Goal: Task Accomplishment & Management: Manage account settings

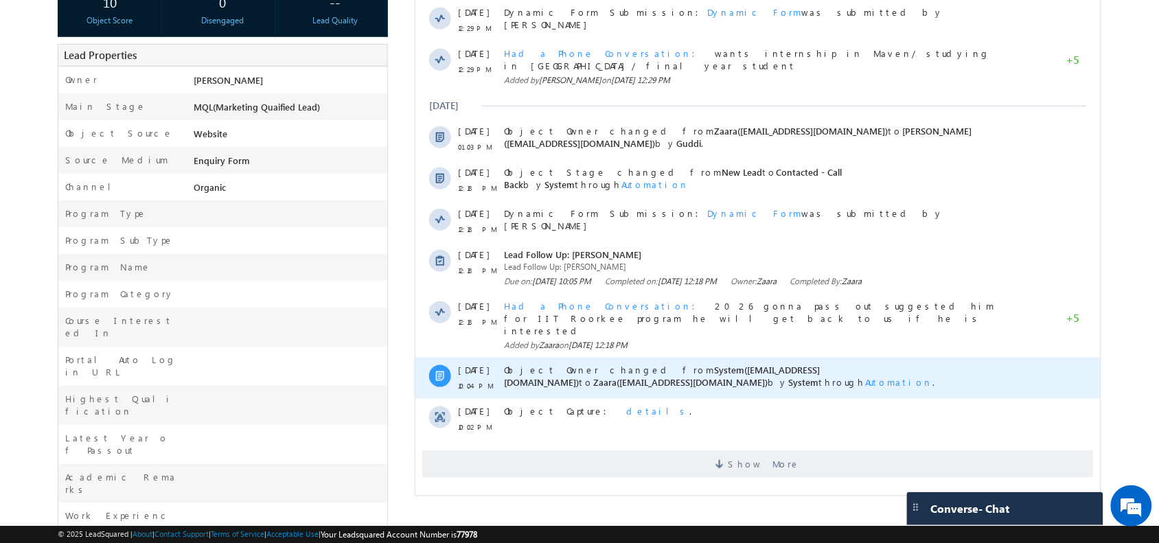
scroll to position [268, 0]
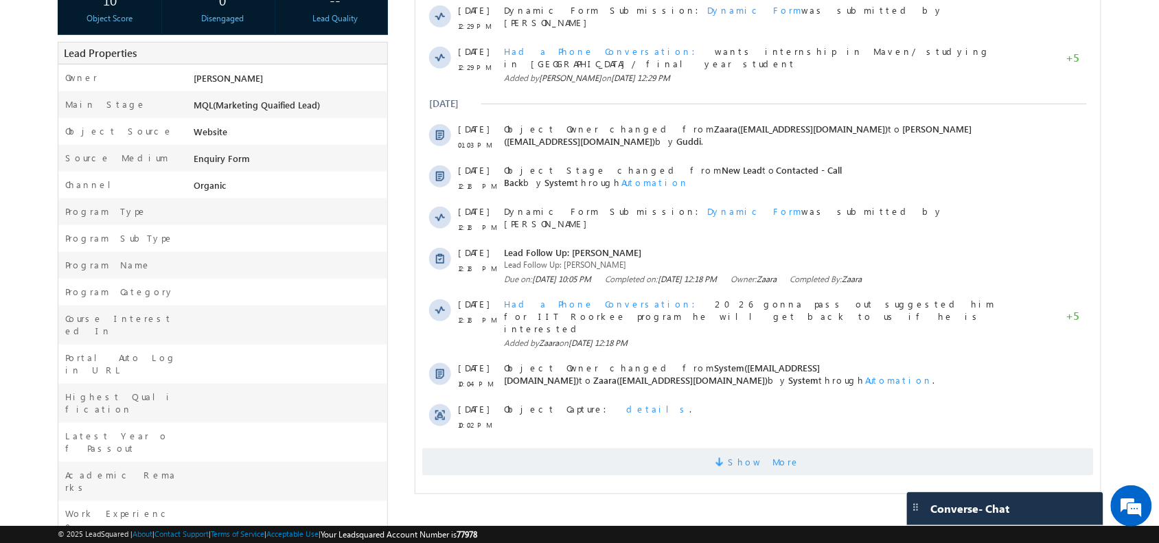
click at [675, 448] on span "Show More" at bounding box center [756, 461] width 671 height 27
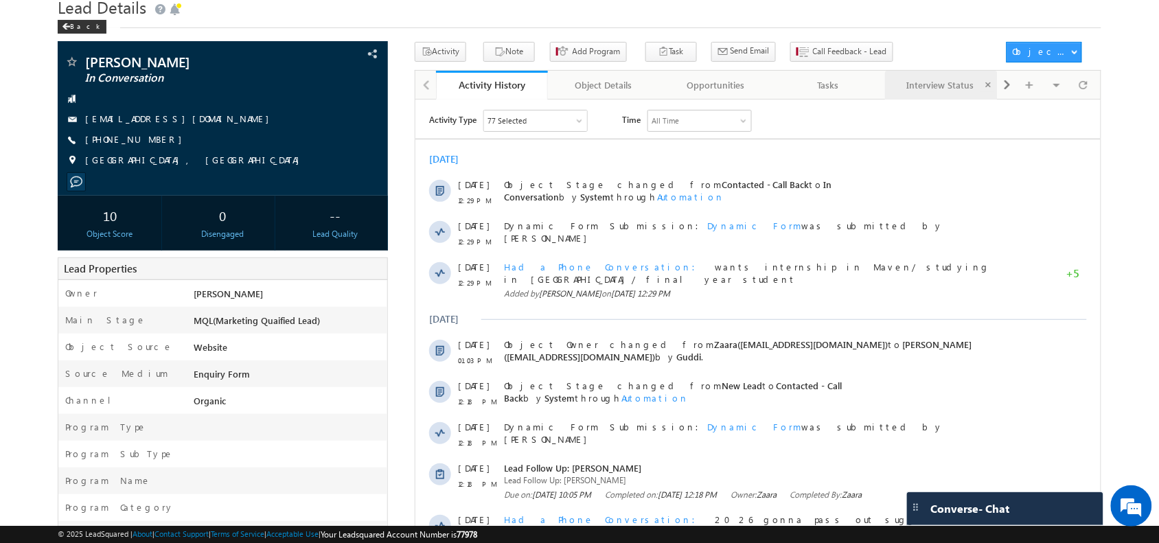
scroll to position [0, 0]
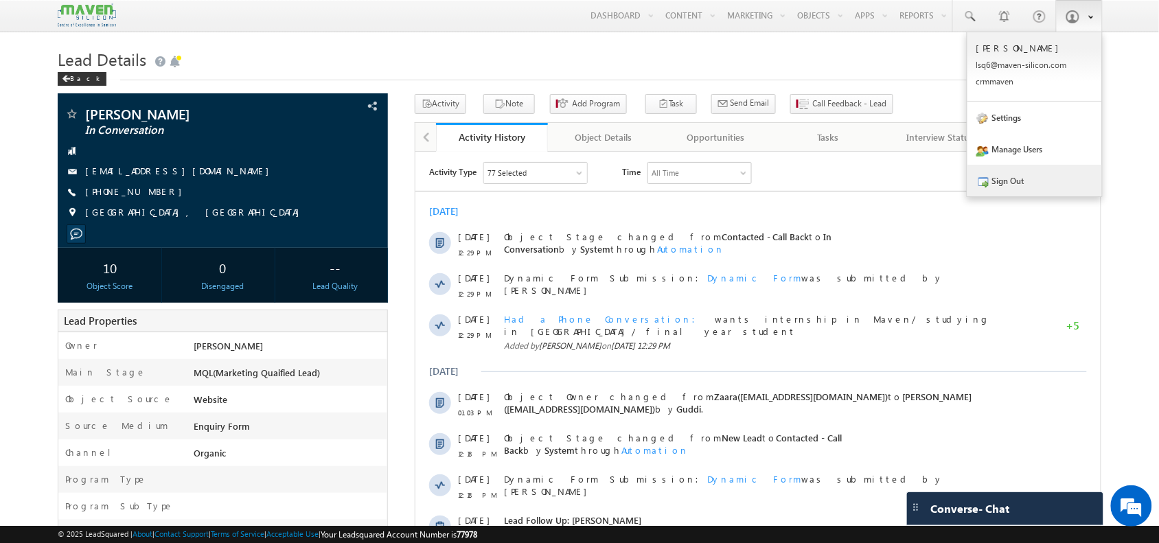
click at [1018, 179] on link "Sign Out" at bounding box center [1034, 181] width 135 height 32
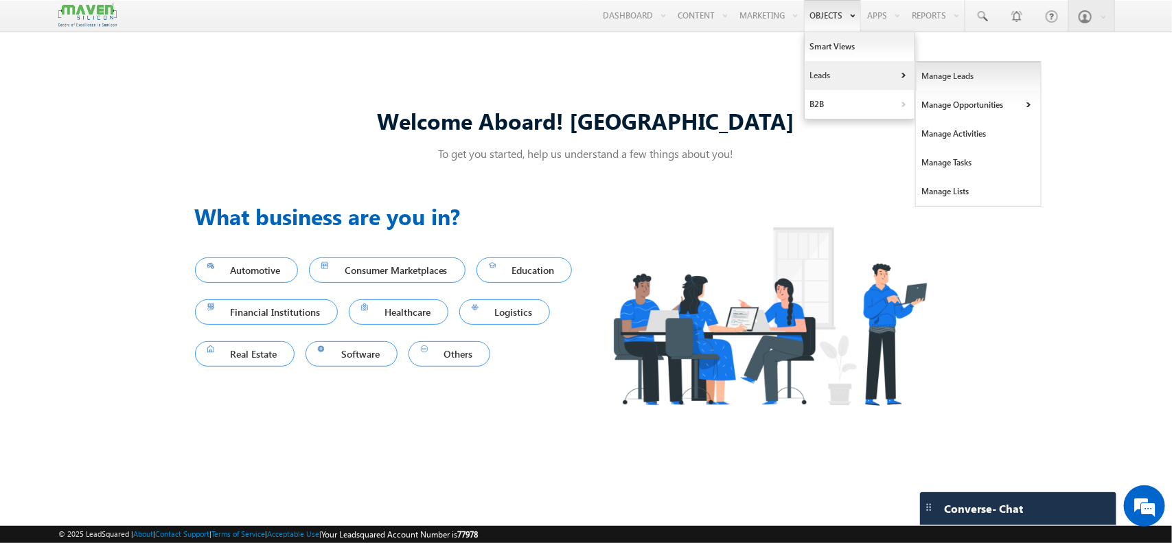
click at [920, 84] on link "Manage Leads" at bounding box center [979, 76] width 126 height 29
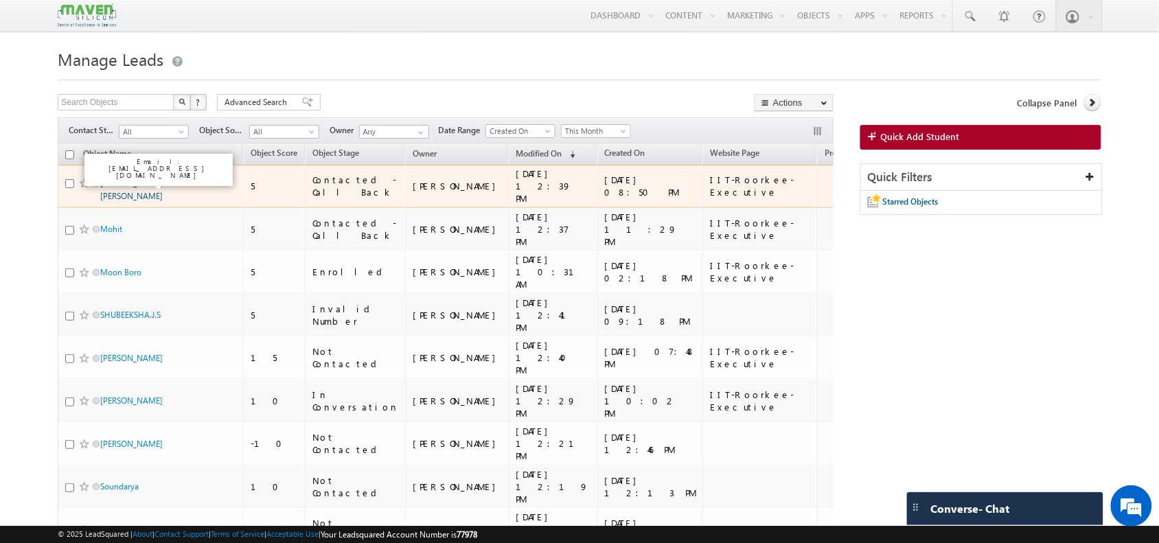
click at [162, 180] on link "[PERSON_NAME] [PERSON_NAME]" at bounding box center [131, 189] width 62 height 23
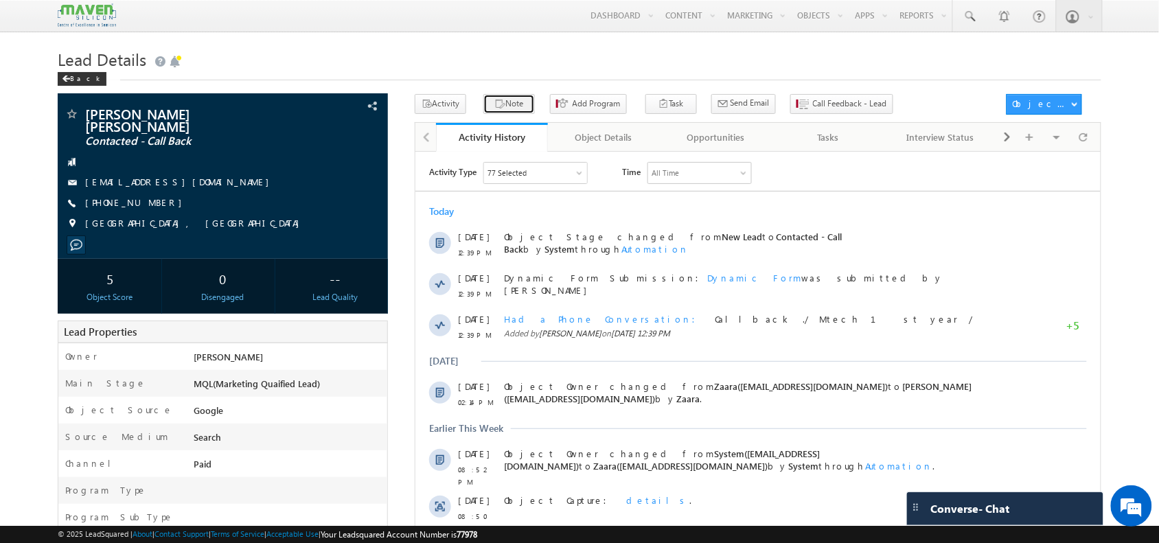
click at [498, 101] on button "Note" at bounding box center [508, 104] width 51 height 20
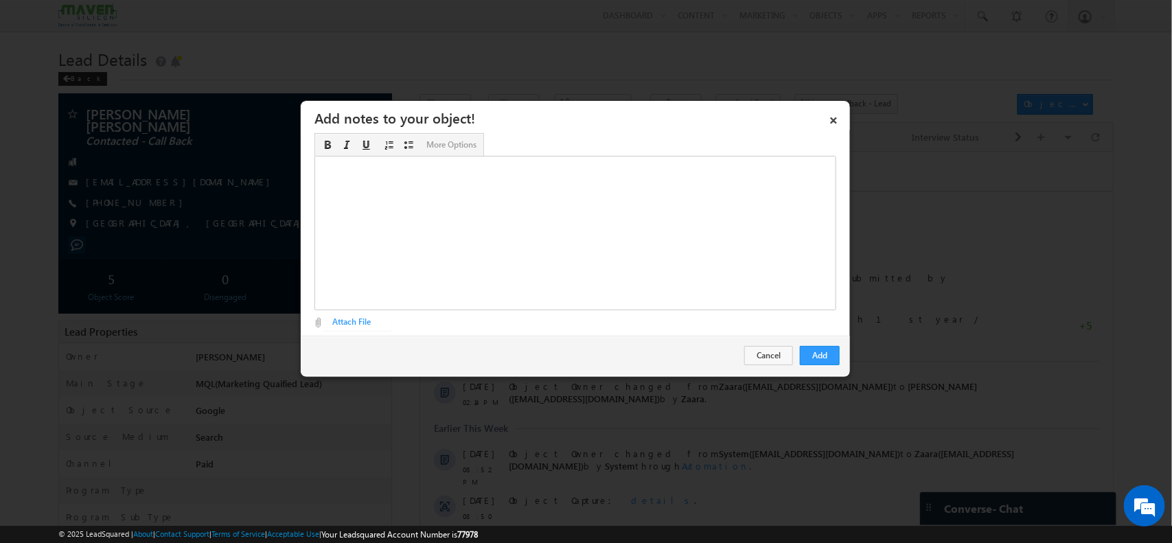
click at [618, 221] on div "Rich Text Editor, Description-inline-editor-div" at bounding box center [575, 233] width 522 height 154
click at [529, 169] on div "pursuing Mtech - Communication Systems ​" at bounding box center [575, 233] width 522 height 154
click at [520, 169] on div "pursuing Mtech - Communication Systems ​" at bounding box center [575, 233] width 522 height 154
click at [833, 356] on button "Add" at bounding box center [820, 355] width 40 height 19
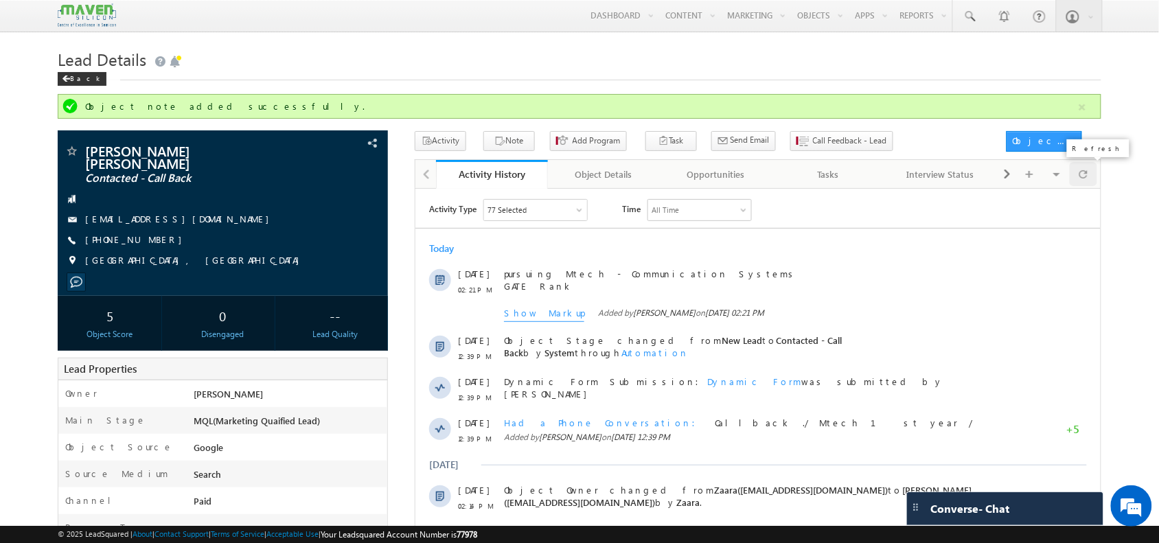
click at [1086, 167] on span at bounding box center [1083, 174] width 8 height 24
